Goal: Check status: Check status

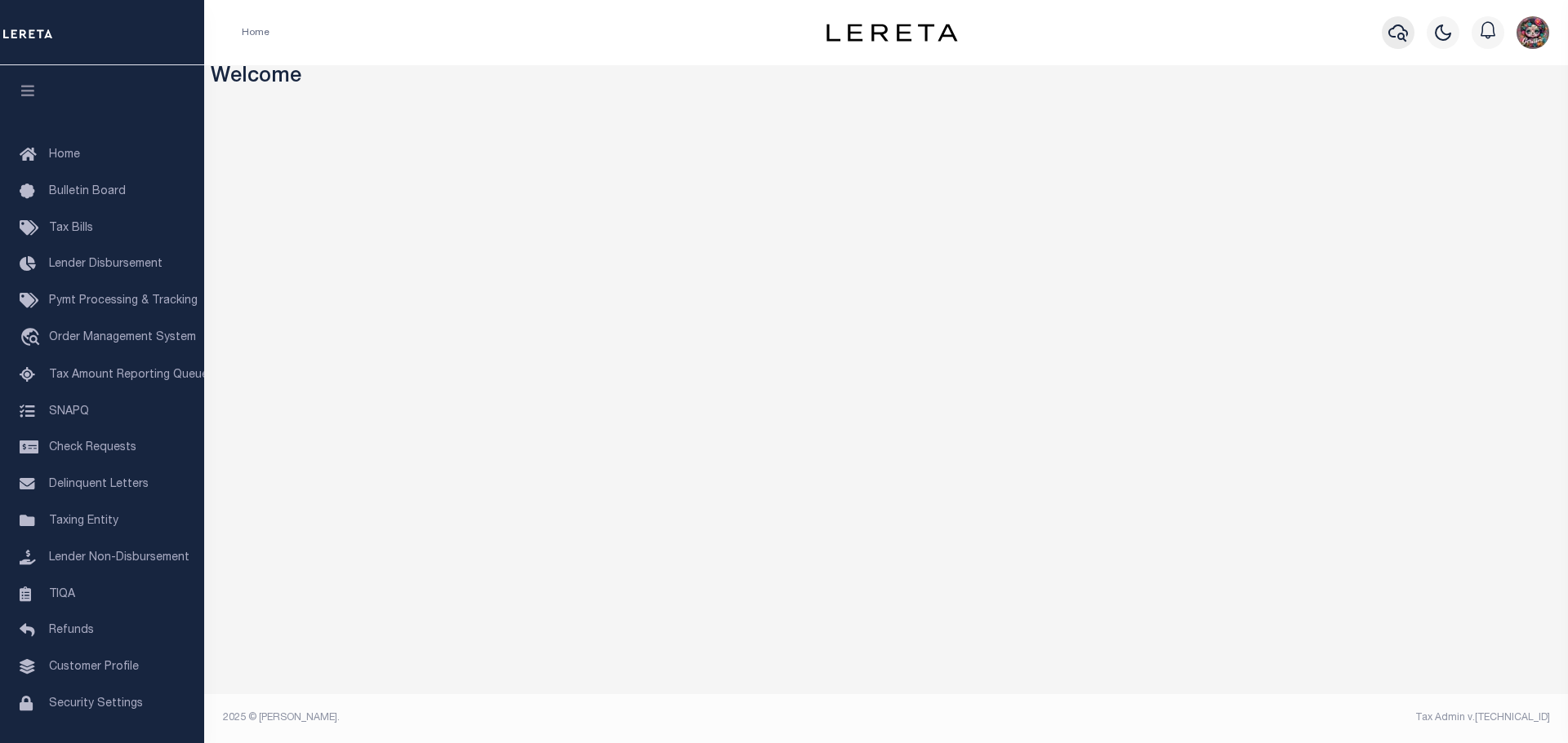
click at [1401, 26] on icon "button" at bounding box center [1397, 33] width 20 height 17
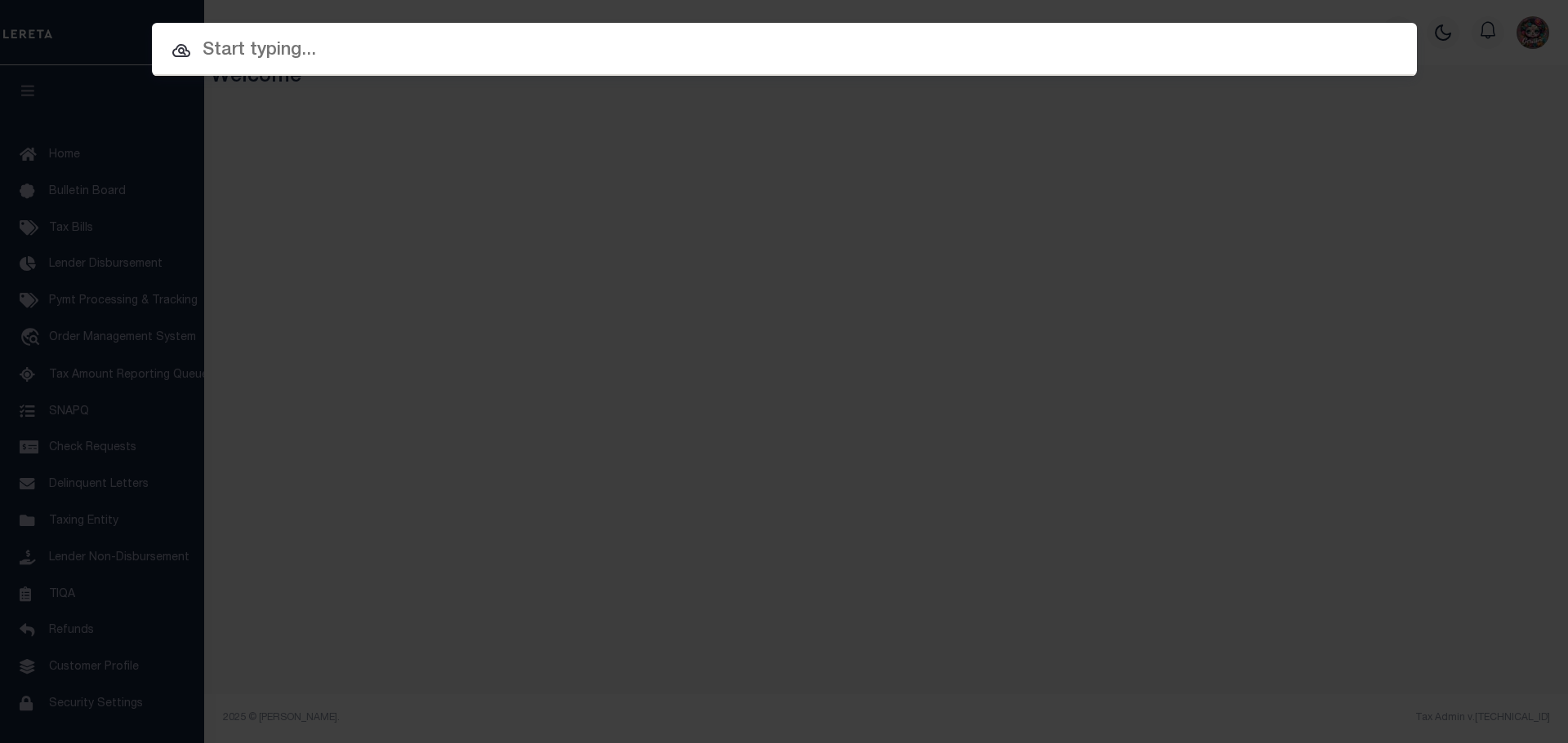
click at [480, 48] on input "text" at bounding box center [784, 51] width 1264 height 29
paste input "A0789246"
type input "A0789246"
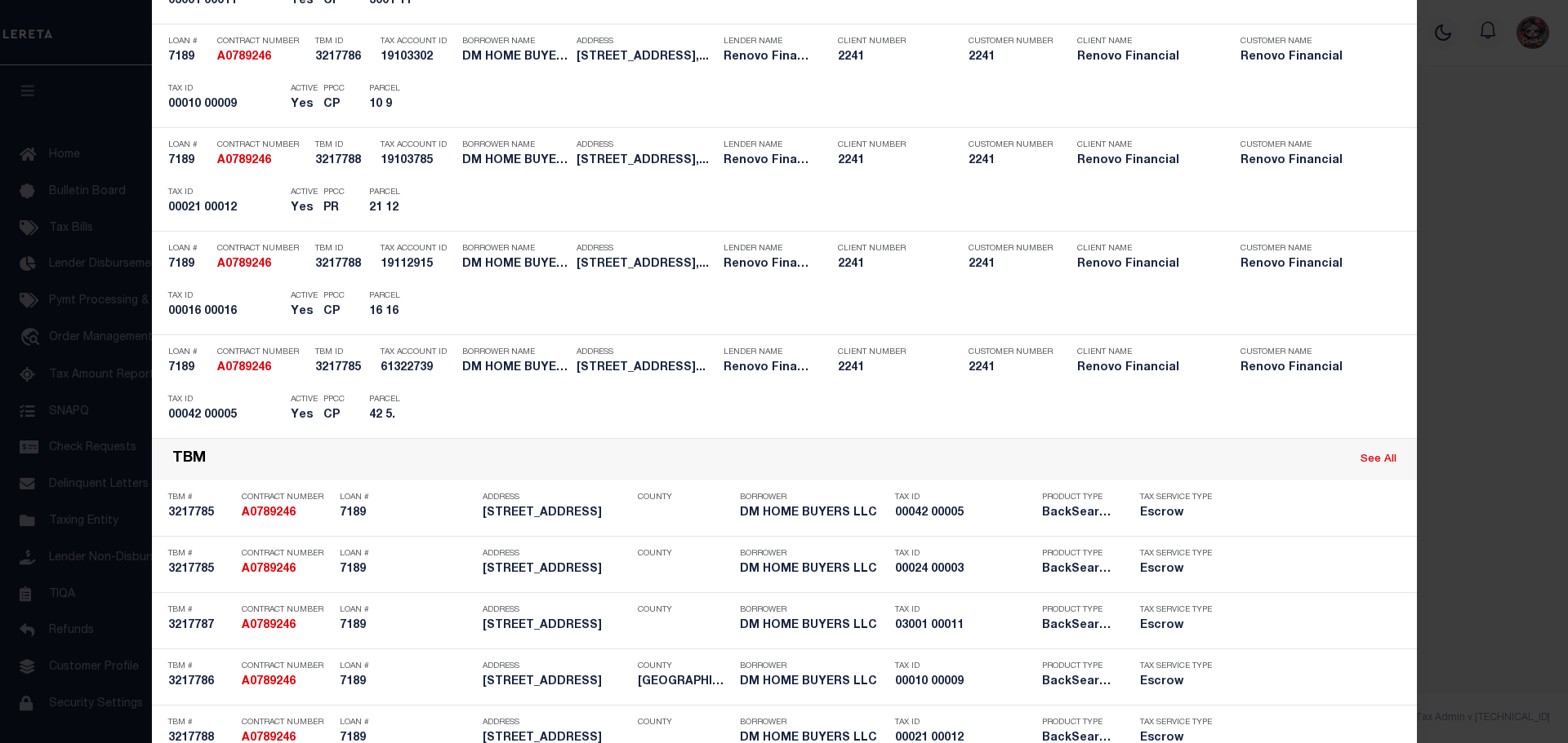
scroll to position [6, 0]
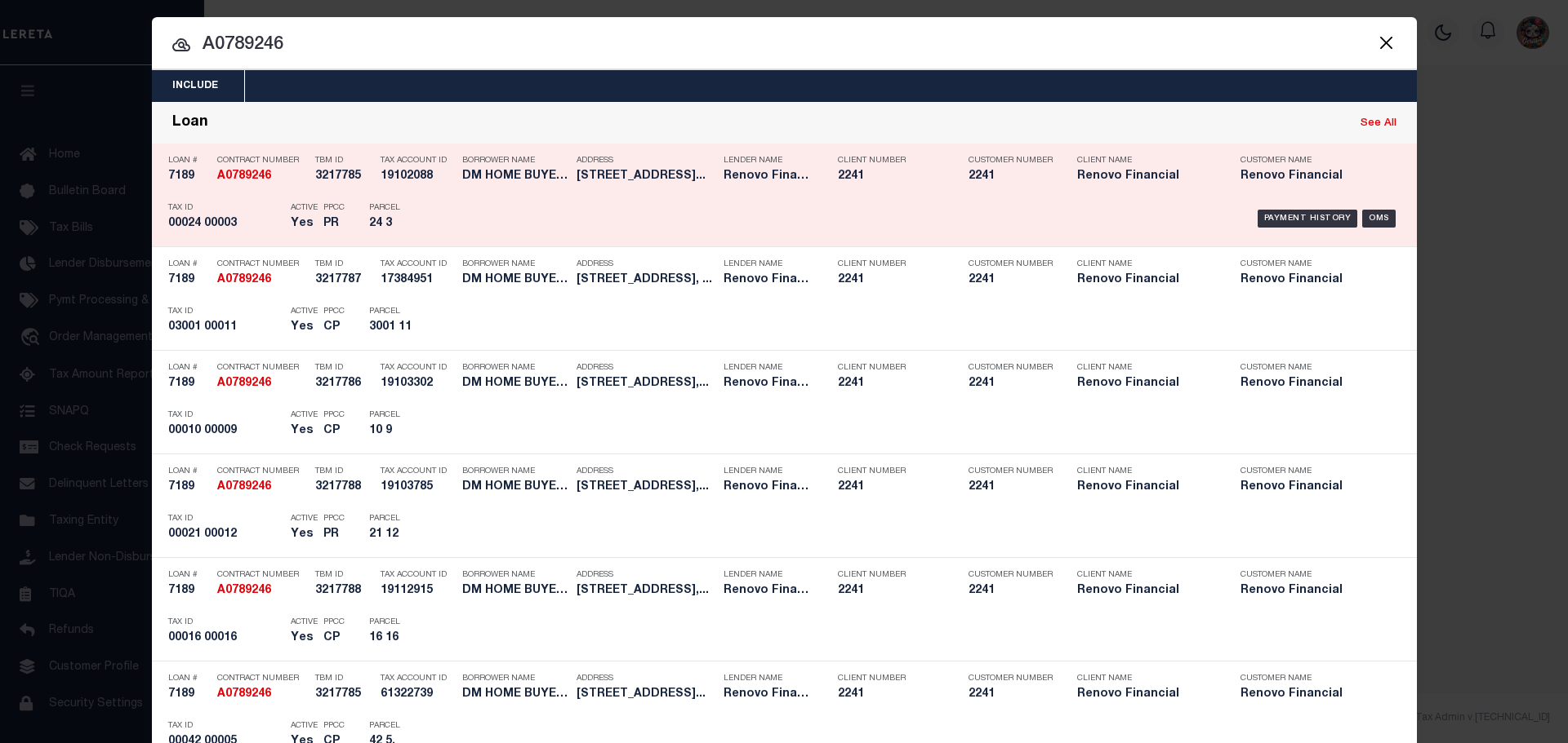
click at [644, 199] on div "Payment History OMS" at bounding box center [934, 219] width 934 height 48
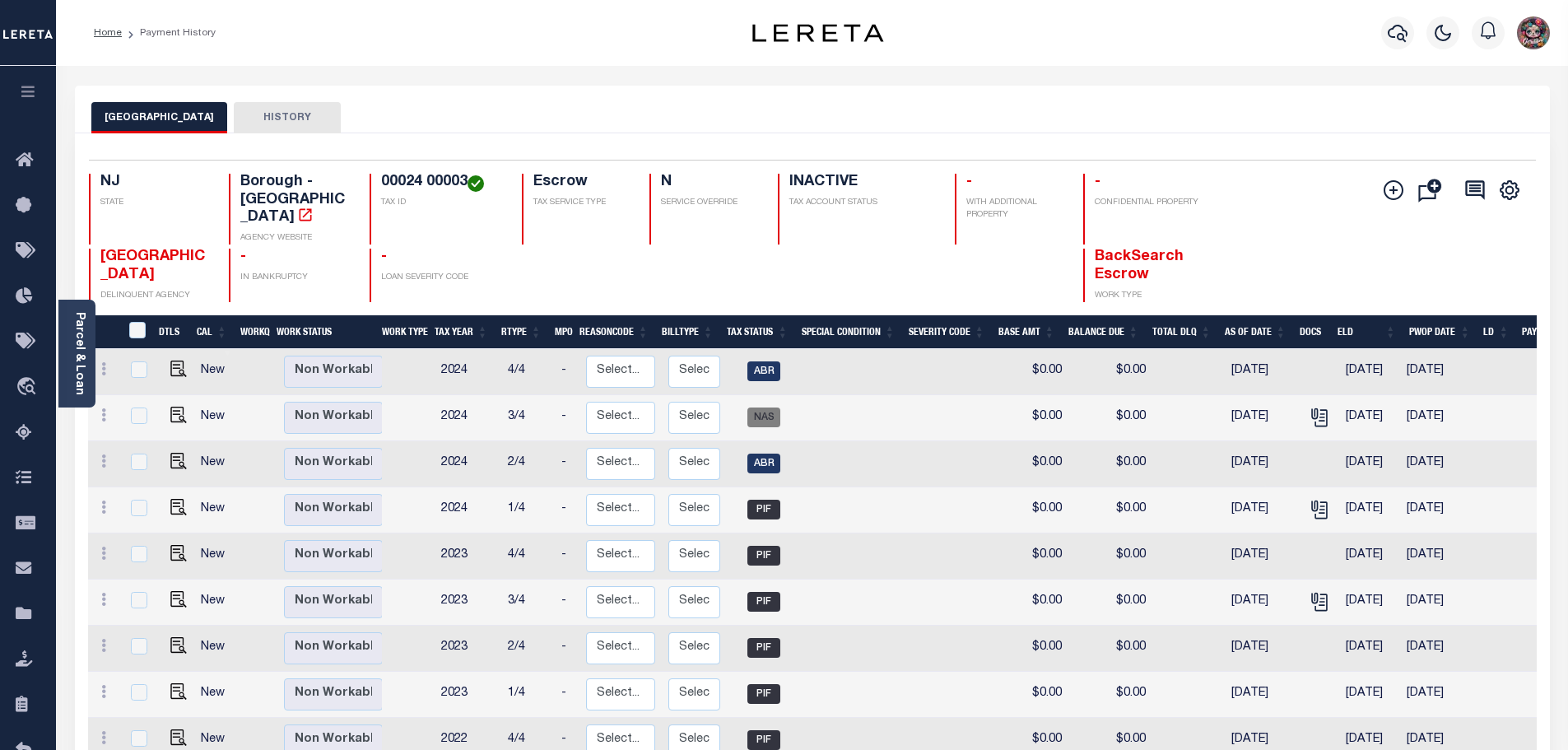
click at [281, 114] on button "HISTORY" at bounding box center [287, 118] width 107 height 31
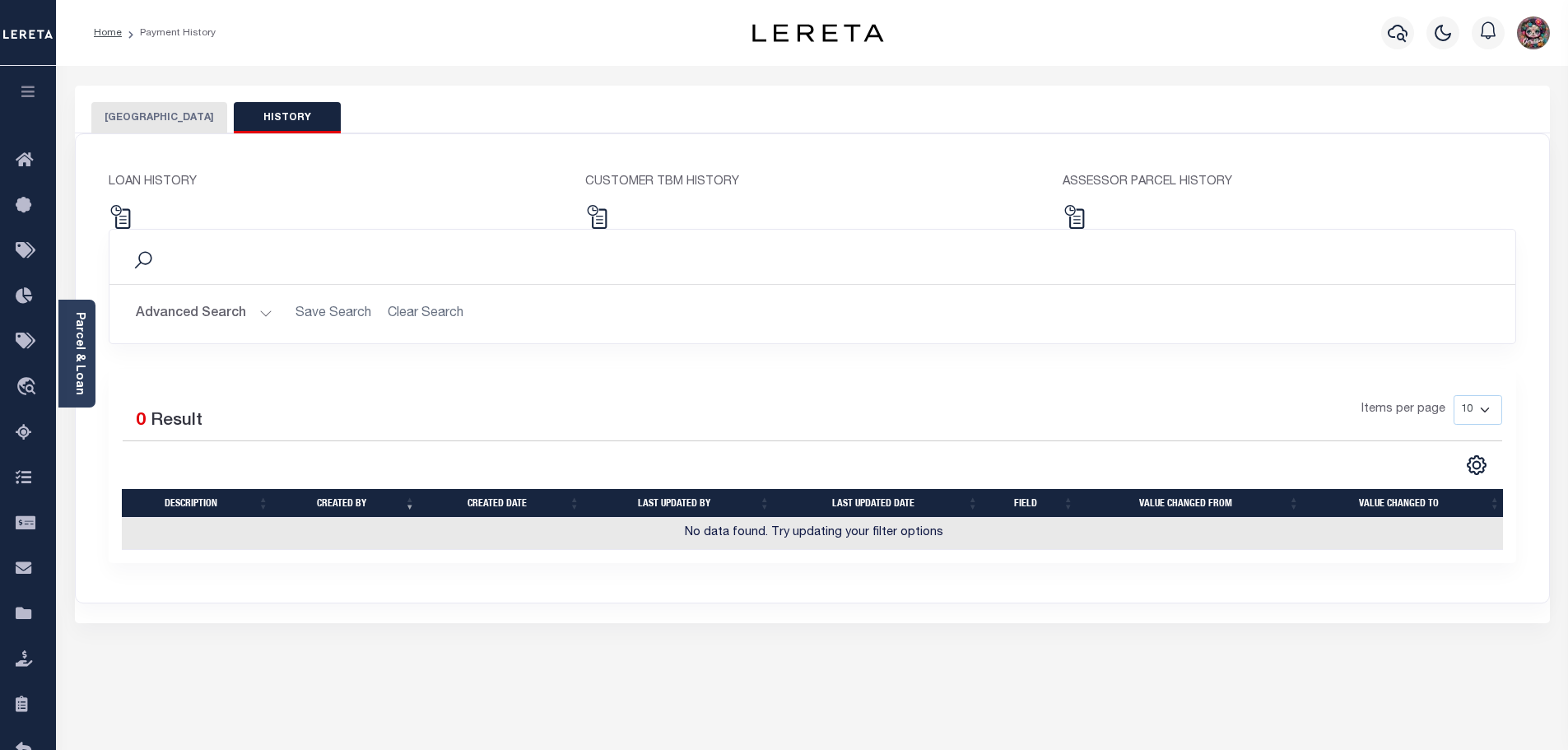
click at [203, 113] on button "PENNS GROVE BOROUGH" at bounding box center [159, 118] width 136 height 31
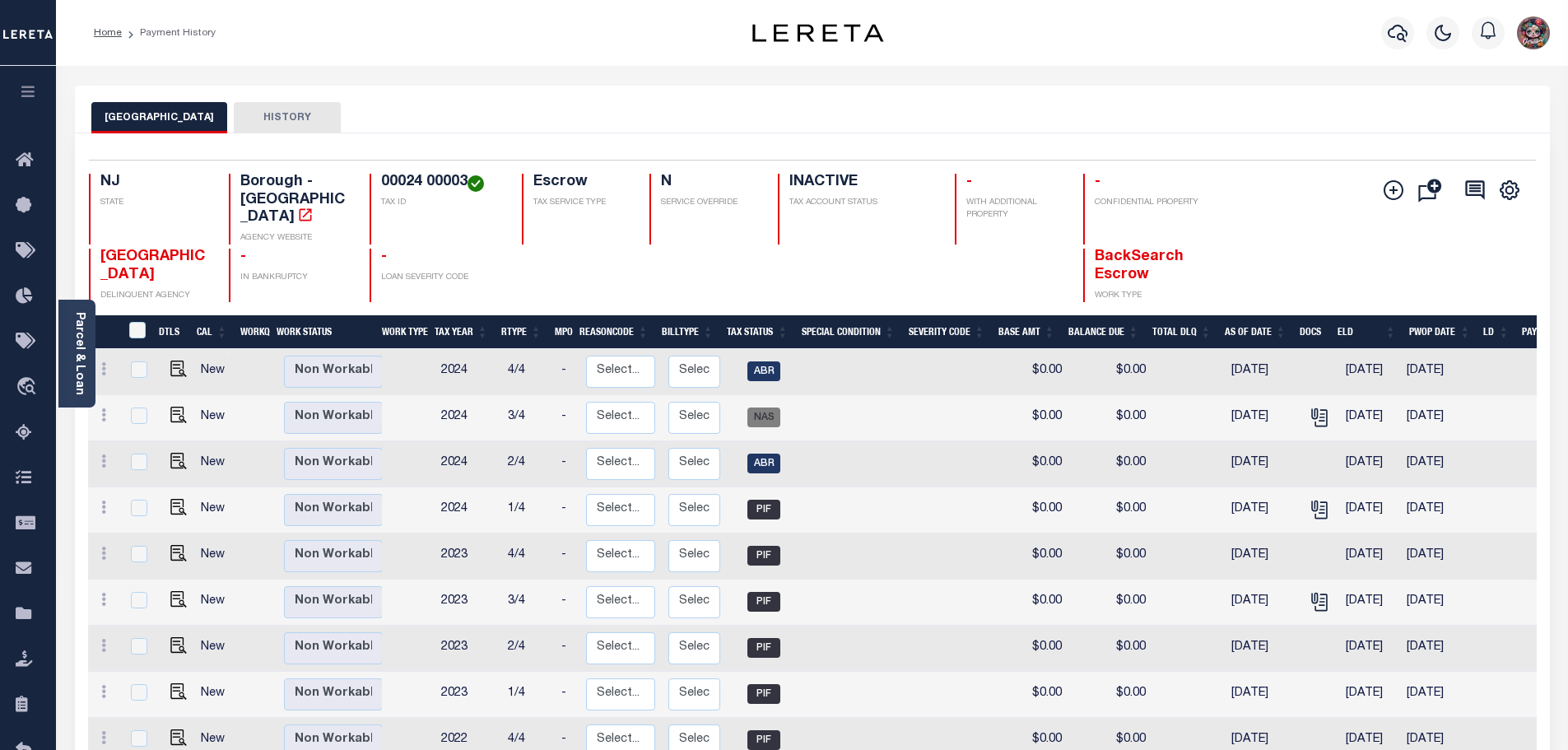
click at [568, 117] on div "PENNS GROVE BOROUGH HISTORY" at bounding box center [812, 117] width 1442 height 30
click at [70, 349] on div "Parcel & Loan" at bounding box center [77, 353] width 37 height 108
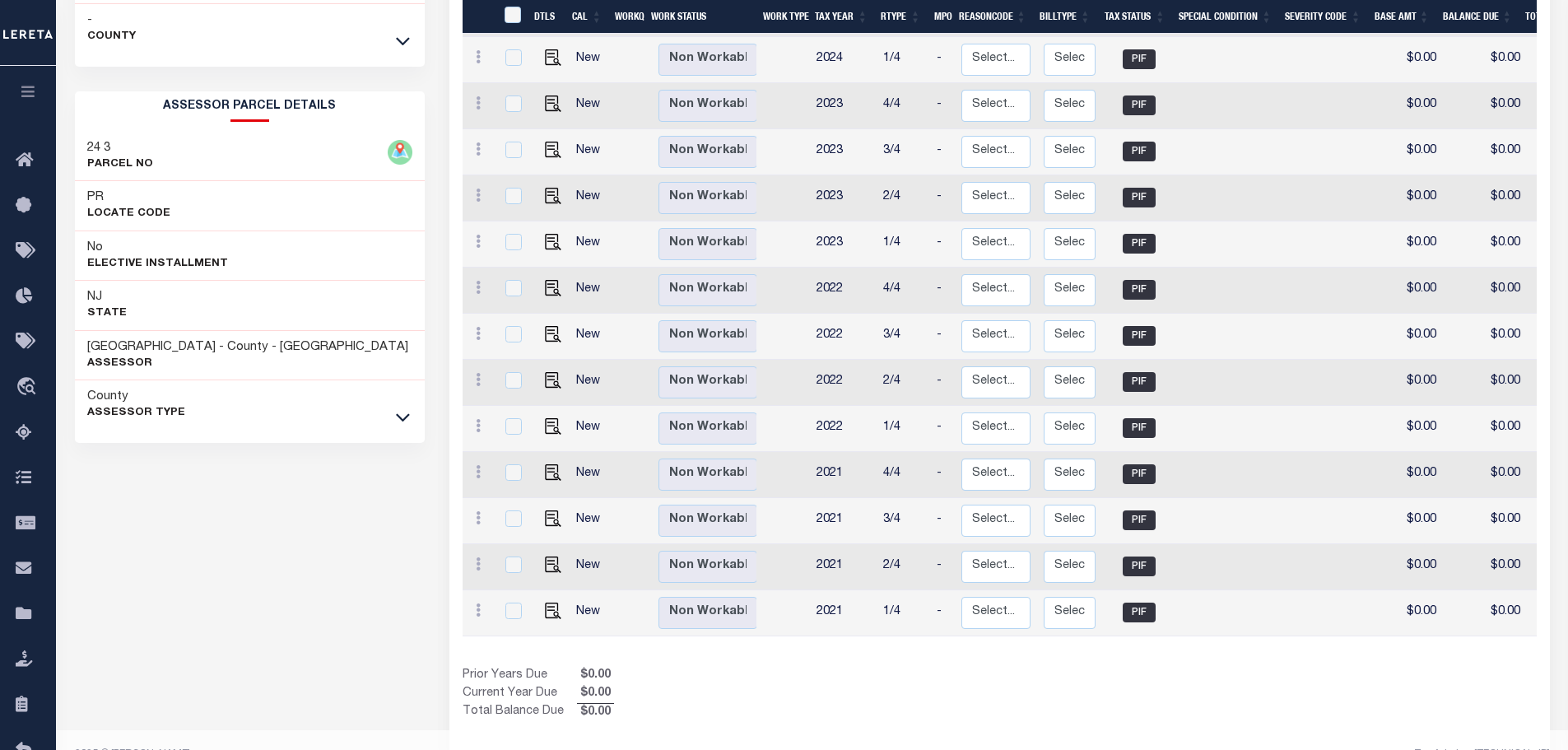
scroll to position [499, 0]
click at [401, 411] on icon at bounding box center [403, 416] width 14 height 17
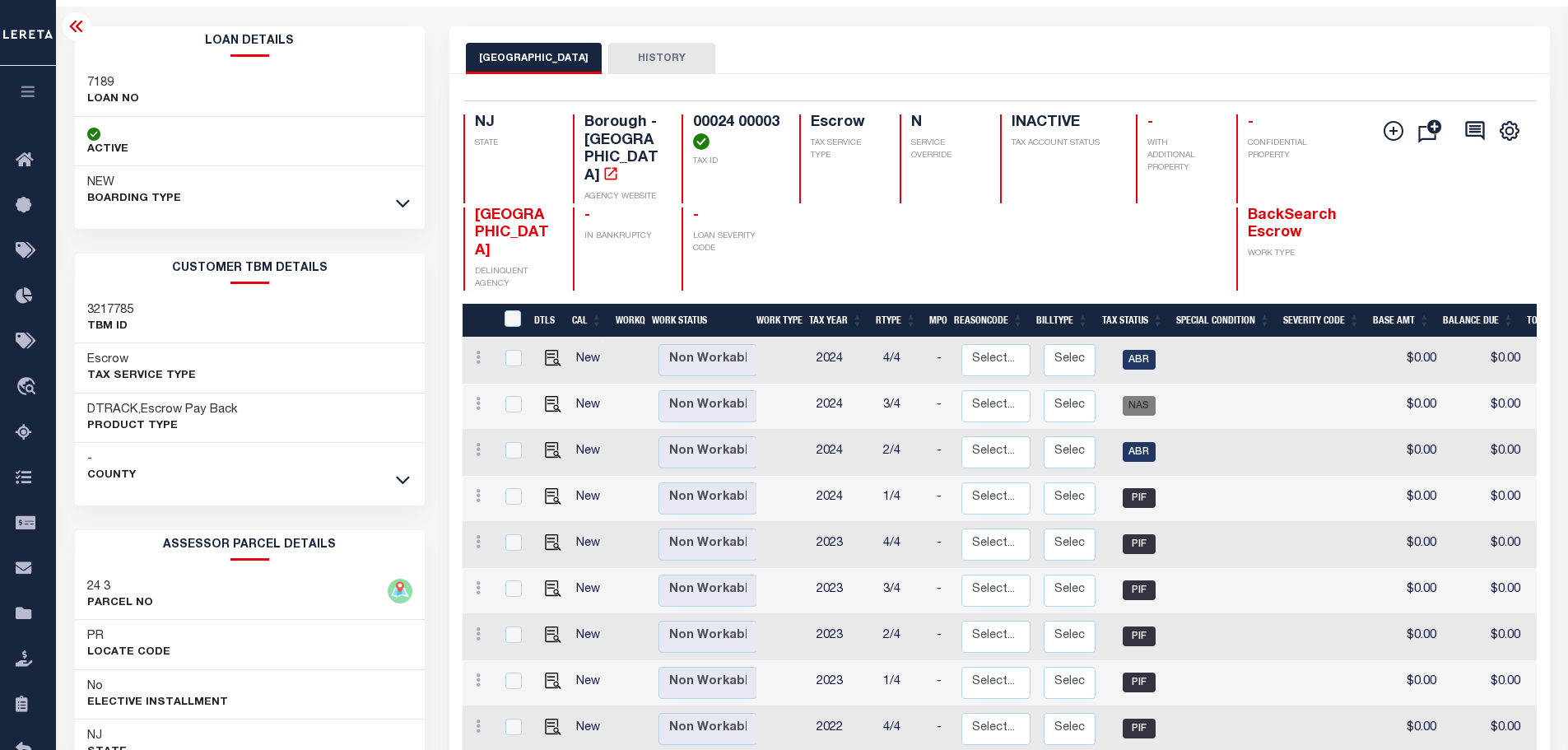
scroll to position [0, 0]
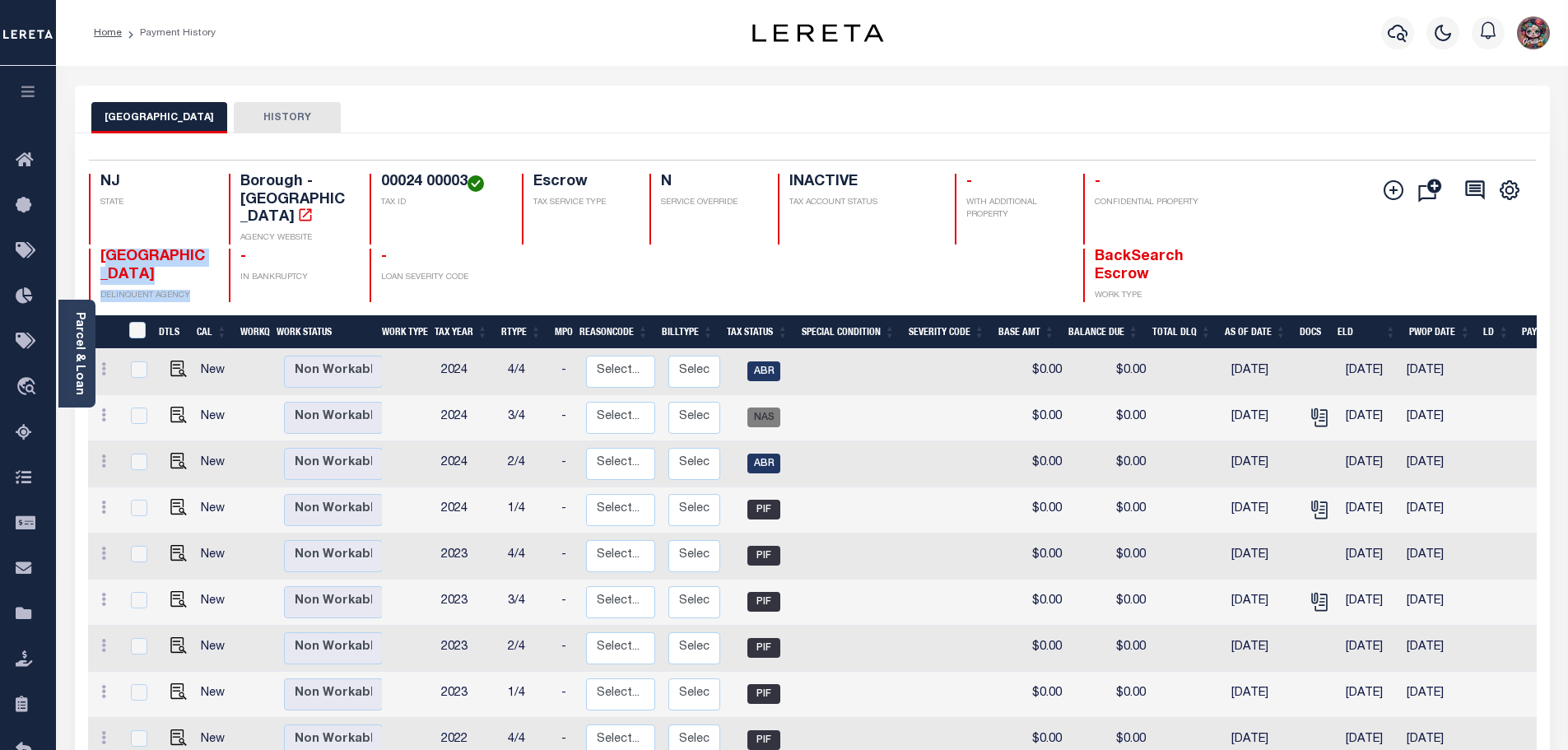
drag, startPoint x: 107, startPoint y: 243, endPoint x: 202, endPoint y: 272, distance: 99.3
click at [202, 272] on div "[GEOGRAPHIC_DATA] DELINQUENT AGENCY" at bounding box center [149, 275] width 121 height 53
click at [522, 249] on div at bounding box center [576, 275] width 108 height 53
drag, startPoint x: 94, startPoint y: 235, endPoint x: 199, endPoint y: 254, distance: 106.7
click at [199, 254] on div "[GEOGRAPHIC_DATA] DELINQUENT AGENCY" at bounding box center [149, 275] width 121 height 53
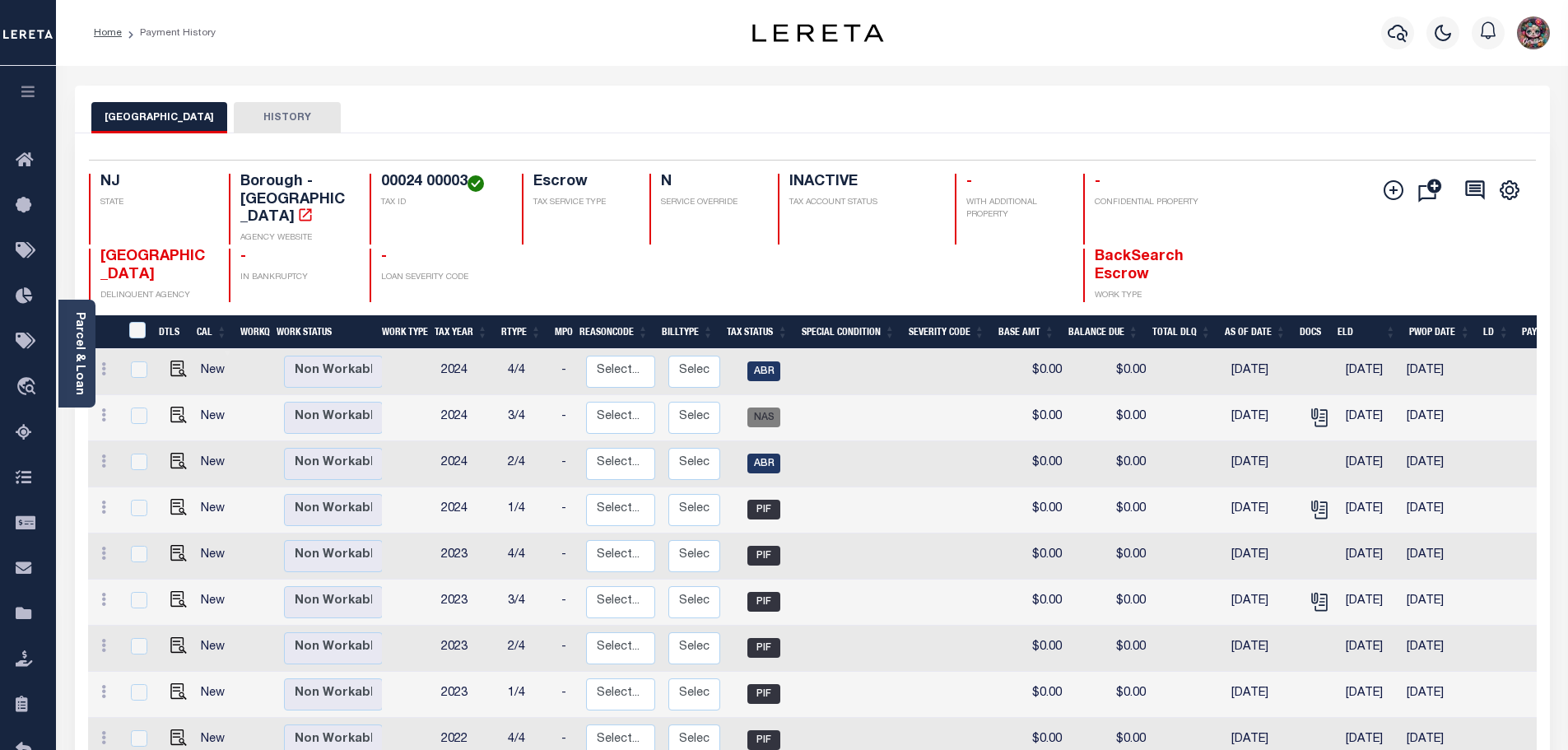
click at [199, 255] on h4 "[GEOGRAPHIC_DATA]" at bounding box center [155, 266] width 109 height 35
click at [159, 116] on button "[GEOGRAPHIC_DATA]" at bounding box center [159, 118] width 136 height 31
